Goal: Navigation & Orientation: Find specific page/section

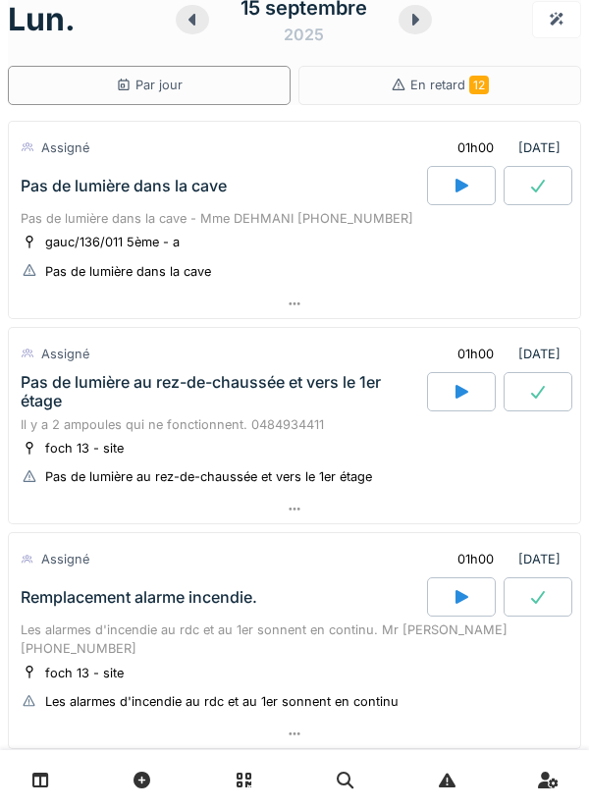
scroll to position [8, 0]
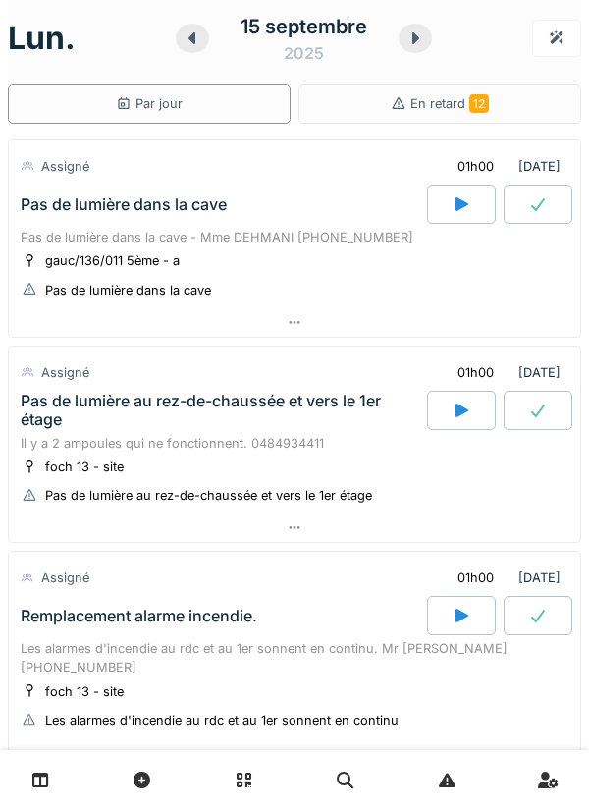
click at [49, 784] on link at bounding box center [41, 780] width 50 height 46
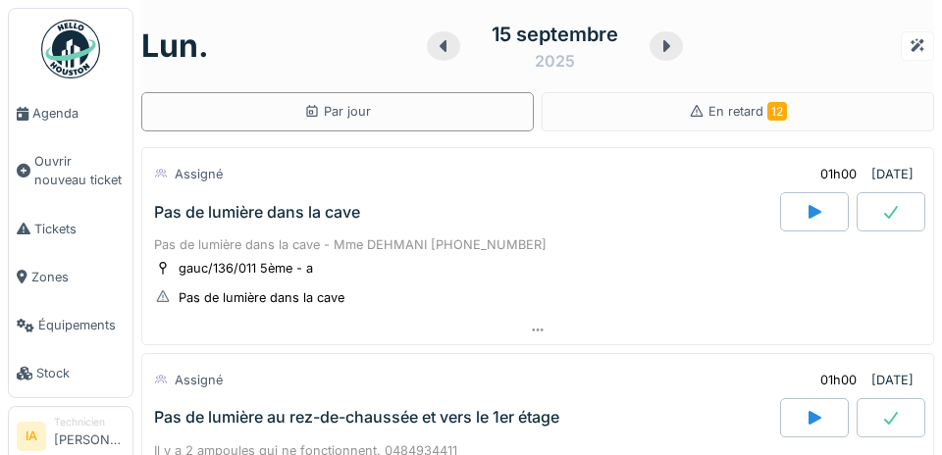
click at [41, 119] on span "Agenda" at bounding box center [78, 113] width 92 height 19
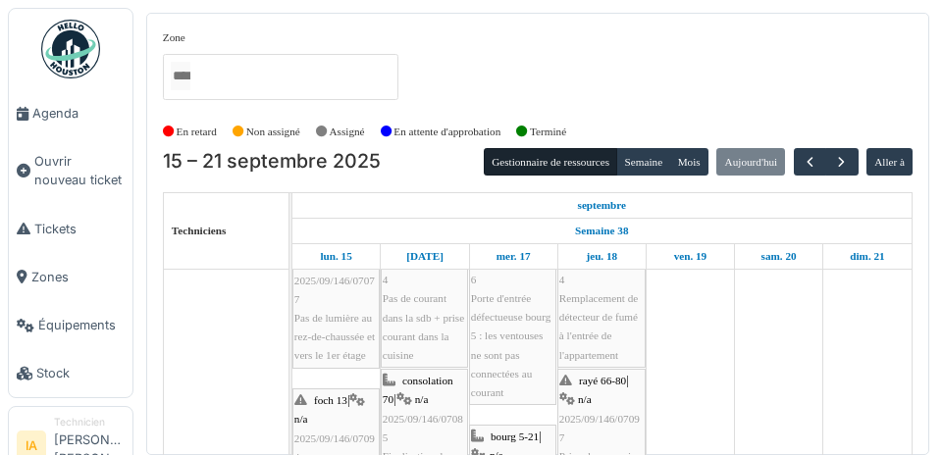
scroll to position [270, 0]
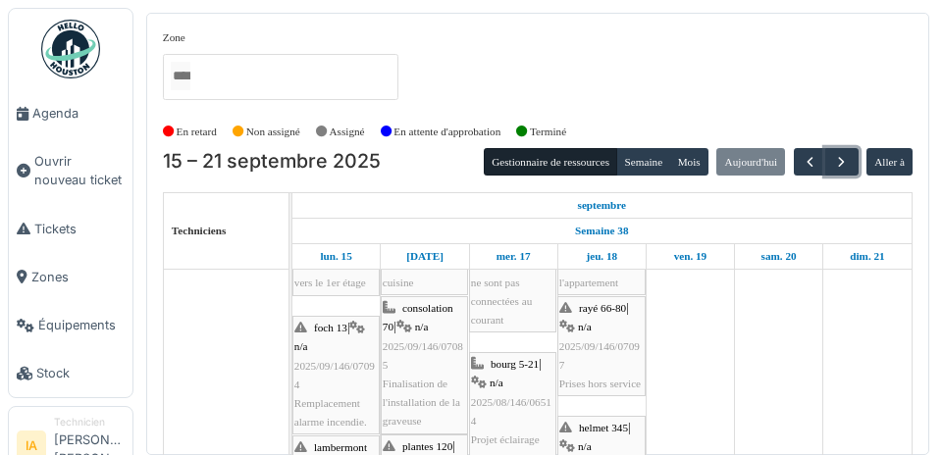
click at [846, 159] on span "button" at bounding box center [841, 162] width 17 height 17
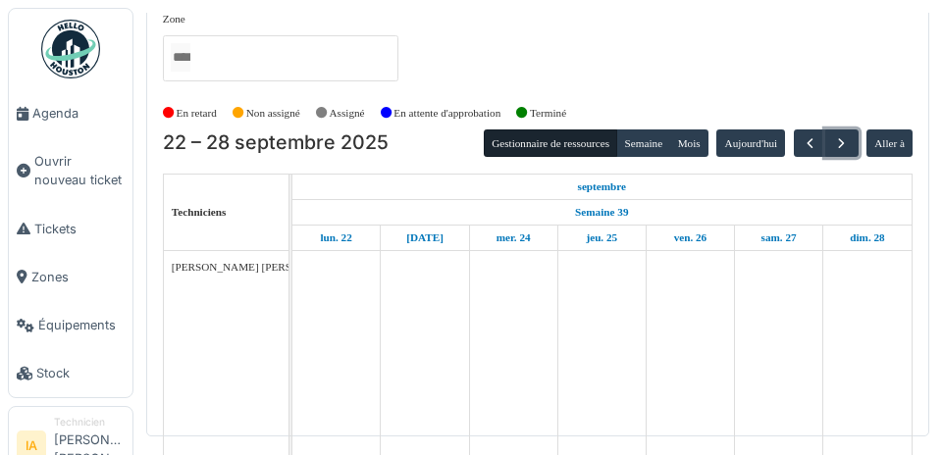
scroll to position [0, 0]
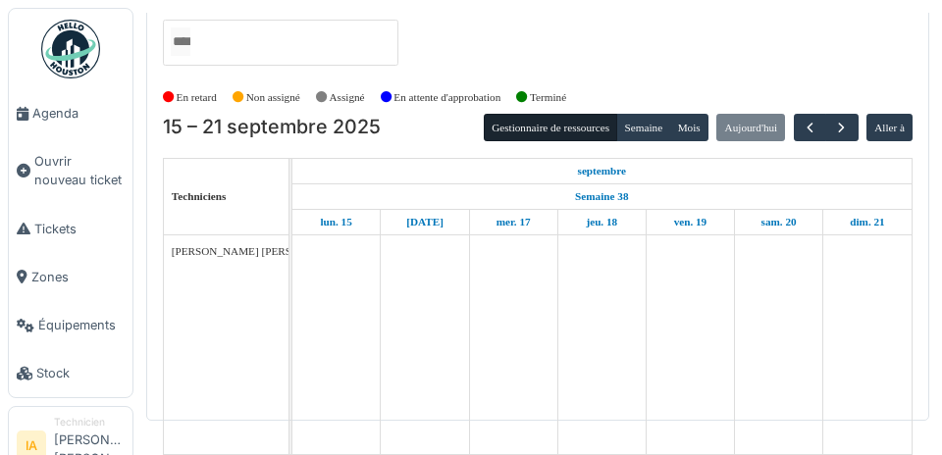
scroll to position [88, 0]
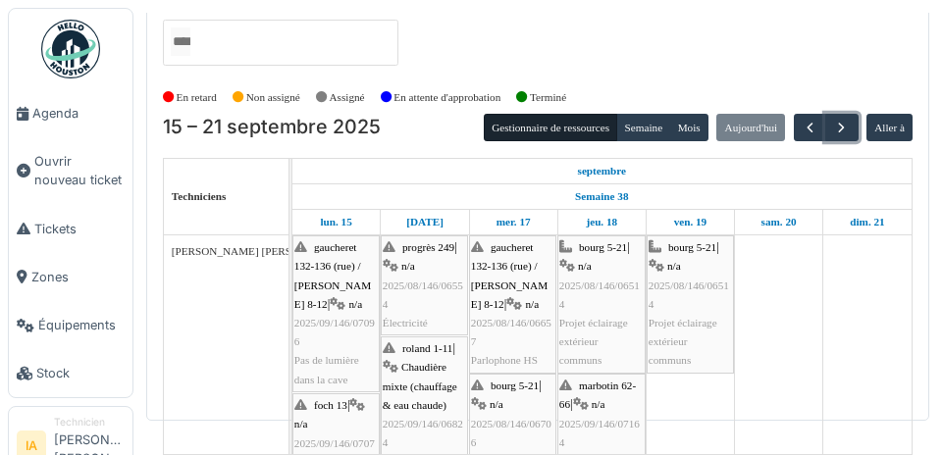
click at [843, 120] on span "button" at bounding box center [841, 128] width 17 height 17
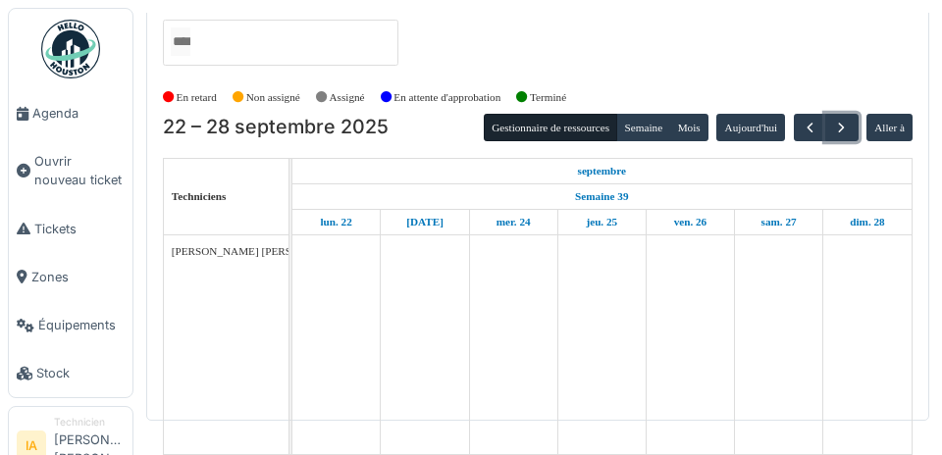
click at [839, 120] on span "button" at bounding box center [841, 128] width 17 height 17
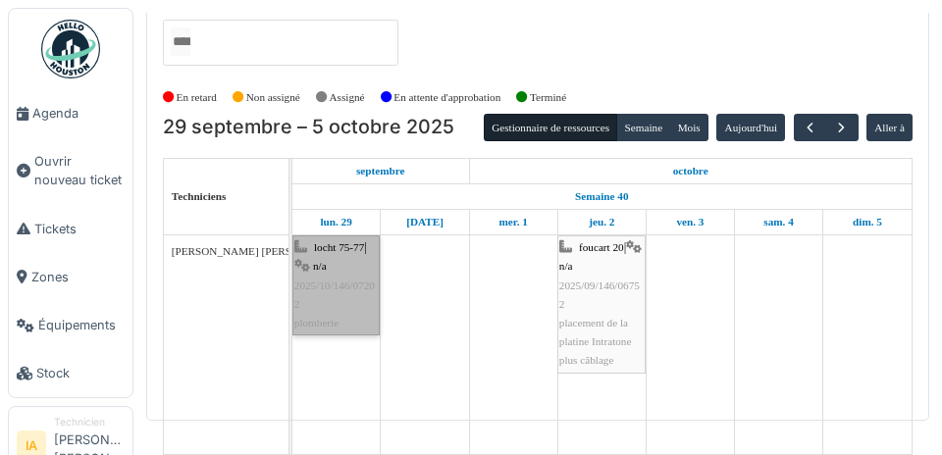
click at [336, 276] on link "locht 75-77 | n/a 2025/10/146/07202 plomberie" at bounding box center [335, 286] width 87 height 100
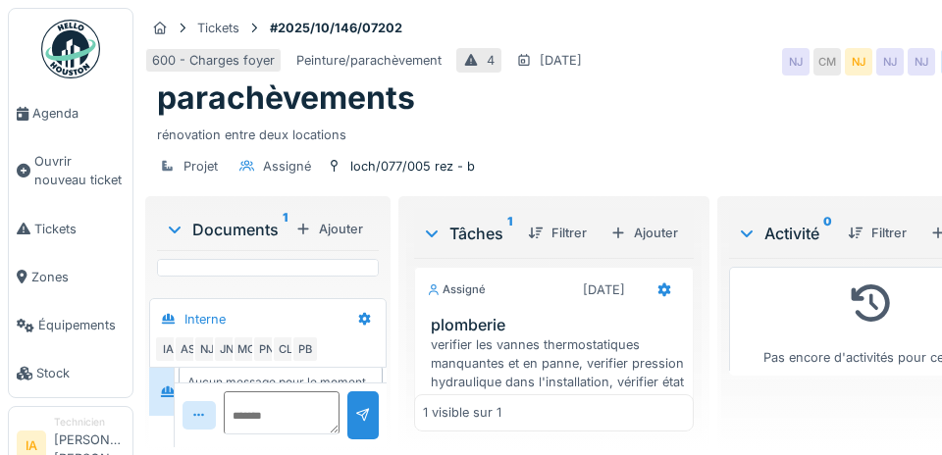
scroll to position [185, 0]
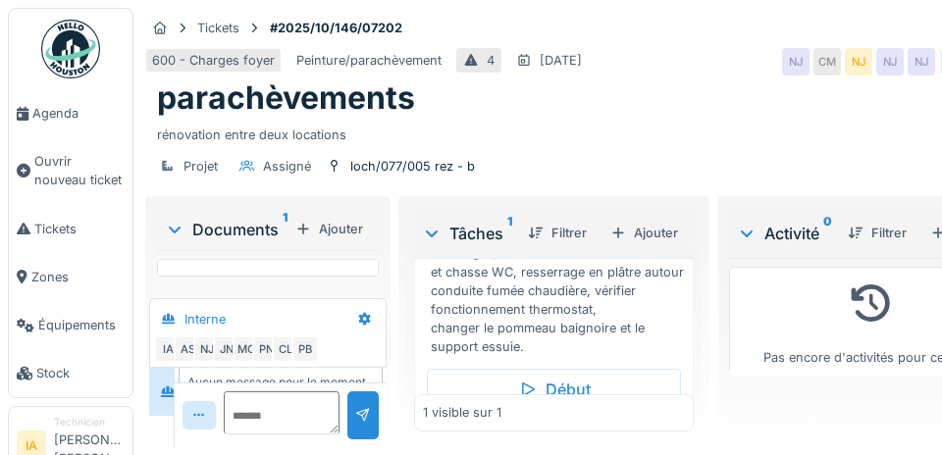
click at [31, 121] on li "Agenda" at bounding box center [71, 113] width 108 height 19
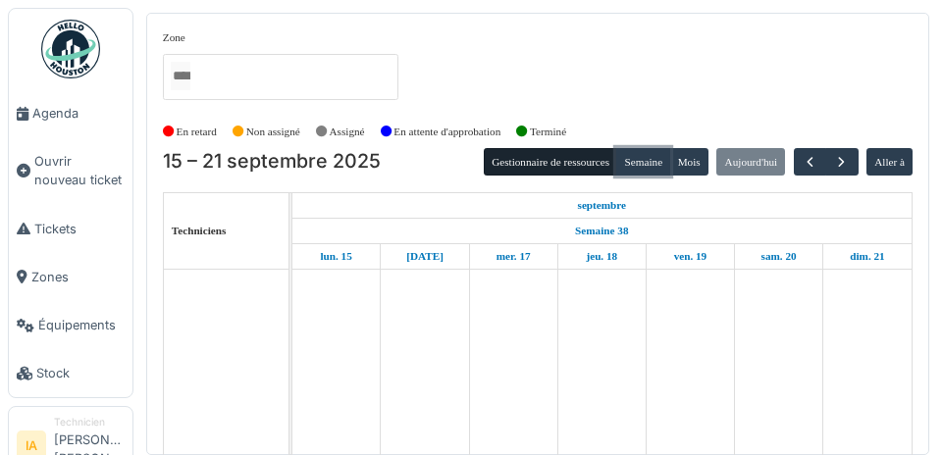
click at [656, 154] on button "Semaine" at bounding box center [643, 161] width 54 height 27
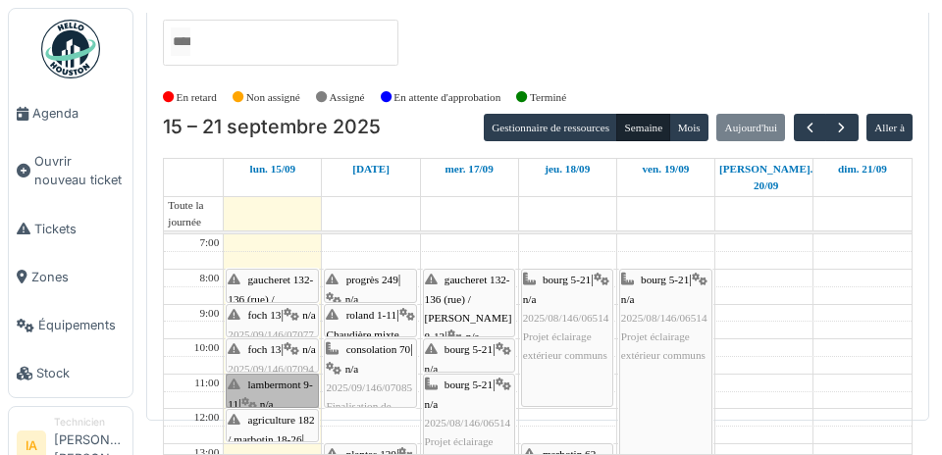
click at [0, 0] on div at bounding box center [0, 0] width 0 height 0
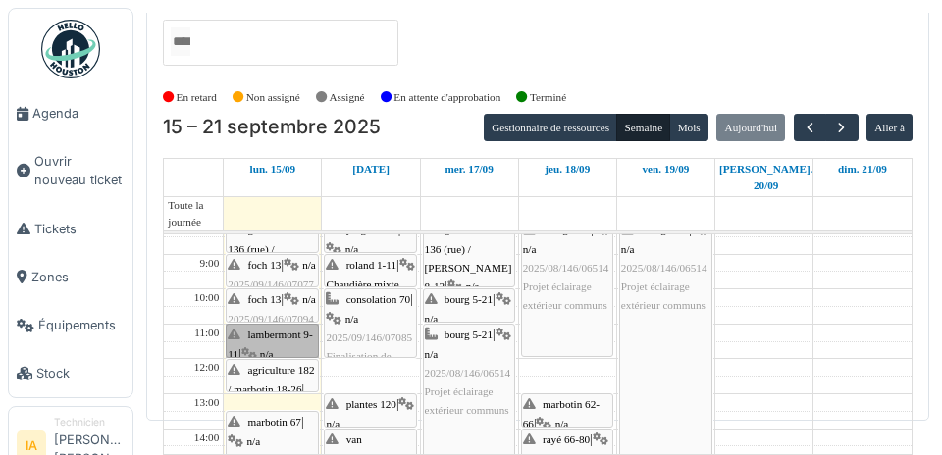
scroll to position [49, 0]
click at [843, 307] on td at bounding box center [568, 316] width 688 height 18
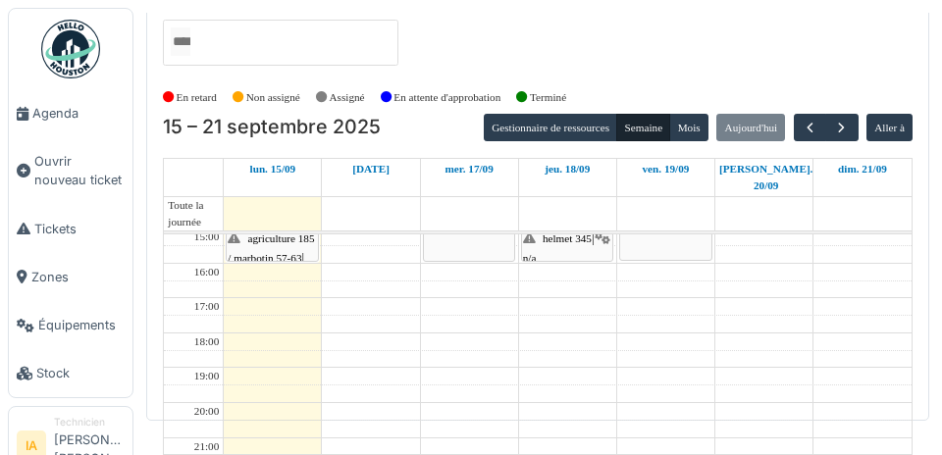
scroll to position [0, 0]
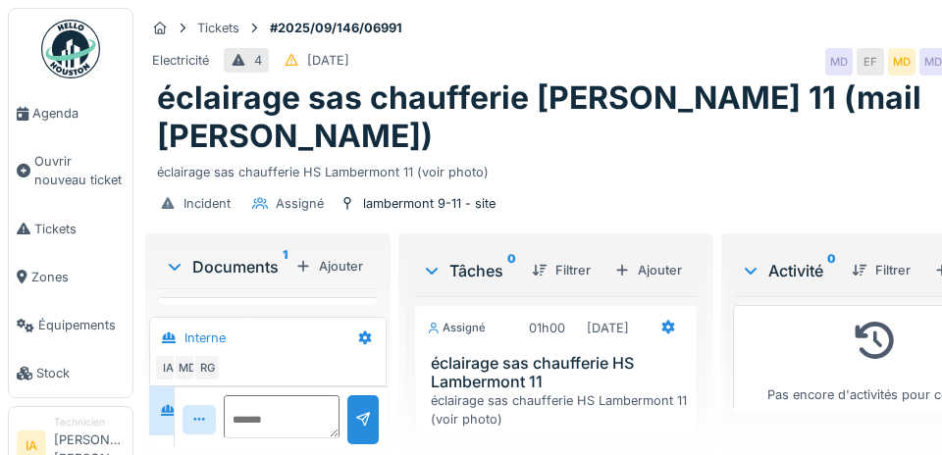
scroll to position [33, 0]
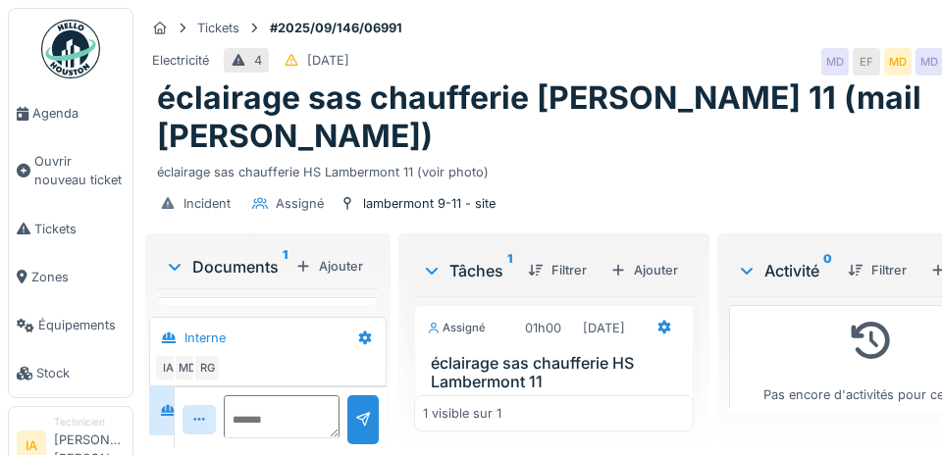
click at [27, 116] on icon at bounding box center [23, 114] width 12 height 14
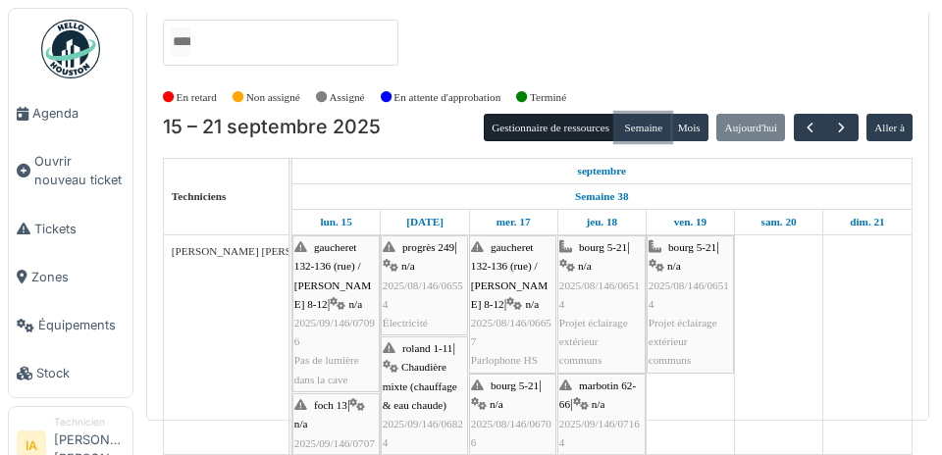
click at [634, 114] on button "Semaine" at bounding box center [643, 127] width 54 height 27
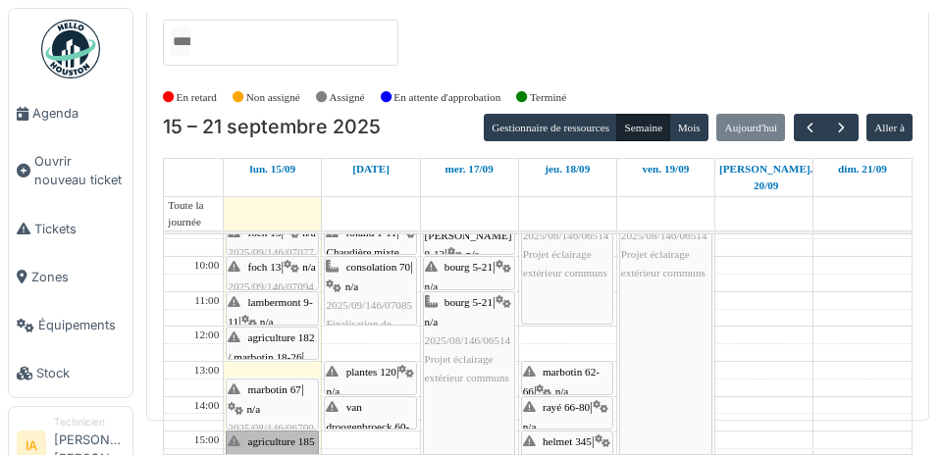
click at [302, 431] on link "agriculture 185 / marbotin 57-63 | n/a 2025/09/146/06834 Panne dans certaines p…" at bounding box center [272, 448] width 93 height 34
